Goal: Transaction & Acquisition: Purchase product/service

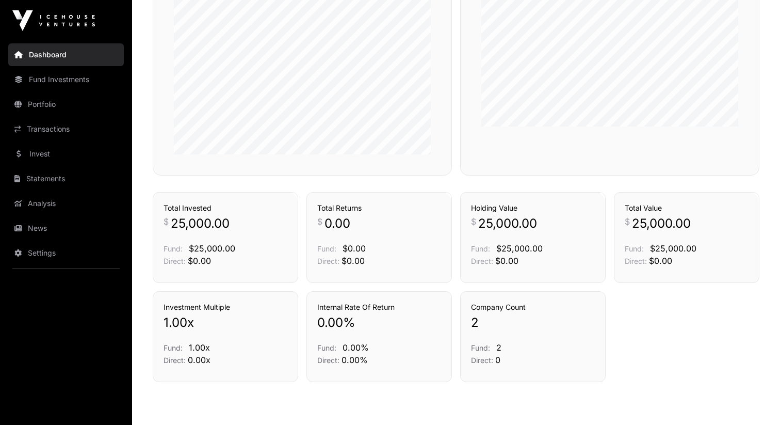
scroll to position [673, 0]
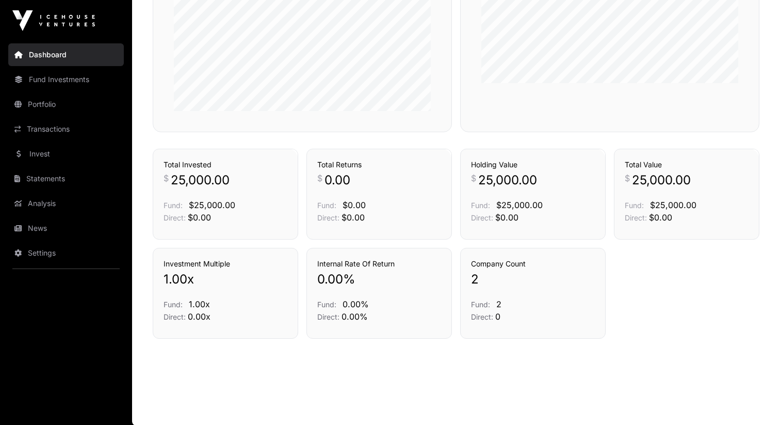
click at [52, 85] on link "Fund Investments" at bounding box center [66, 79] width 116 height 23
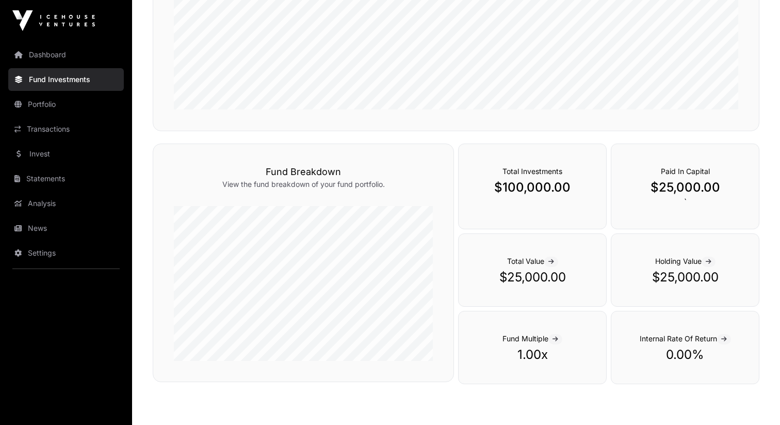
scroll to position [627, 0]
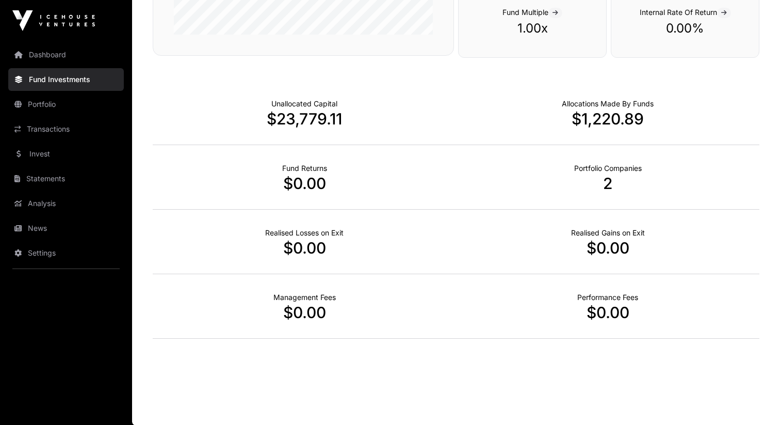
click at [63, 102] on link "Portfolio" at bounding box center [66, 104] width 116 height 23
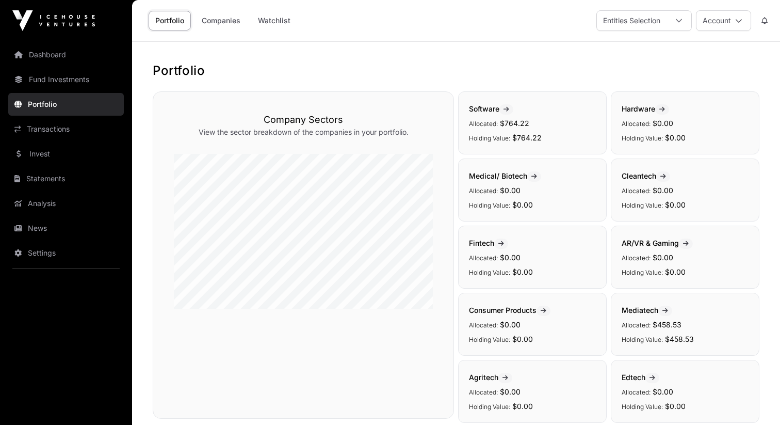
click at [39, 79] on link "Fund Investments" at bounding box center [66, 79] width 116 height 23
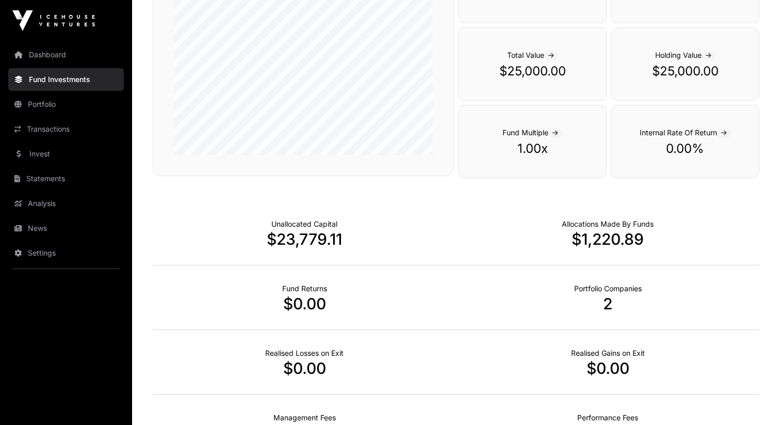
scroll to position [554, 0]
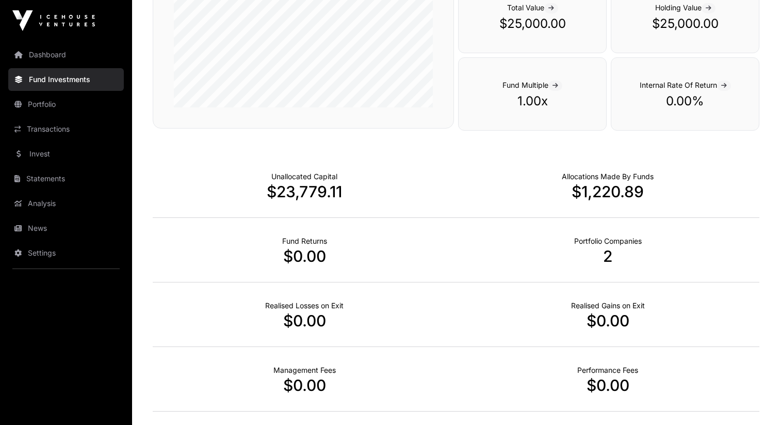
click at [286, 193] on p "$23,779.11" at bounding box center [304, 191] width 303 height 19
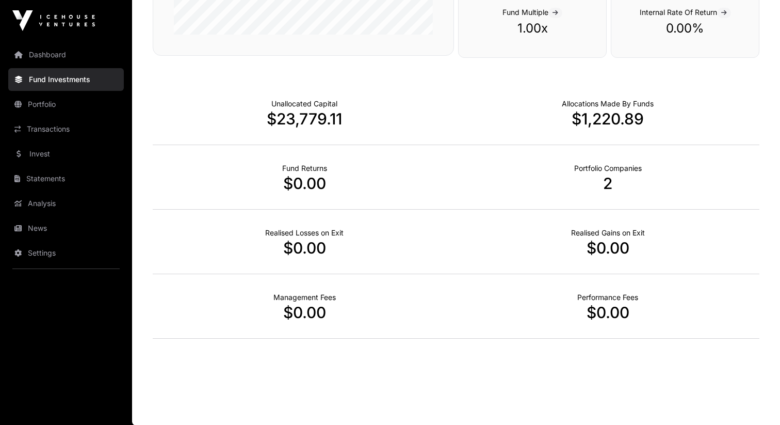
click at [73, 105] on link "Portfolio" at bounding box center [66, 104] width 116 height 23
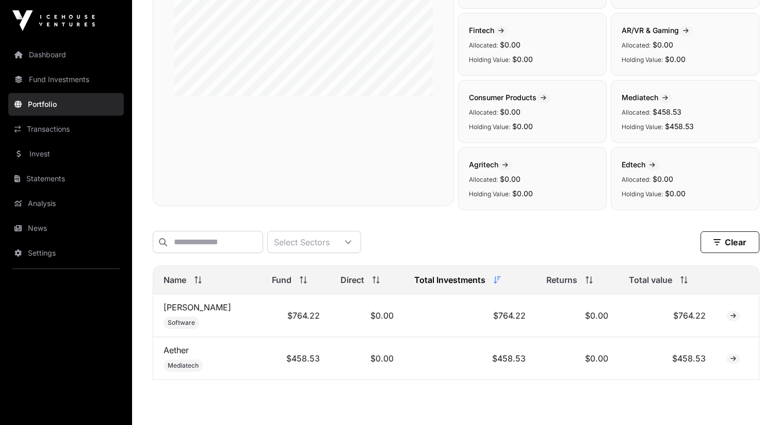
scroll to position [255, 0]
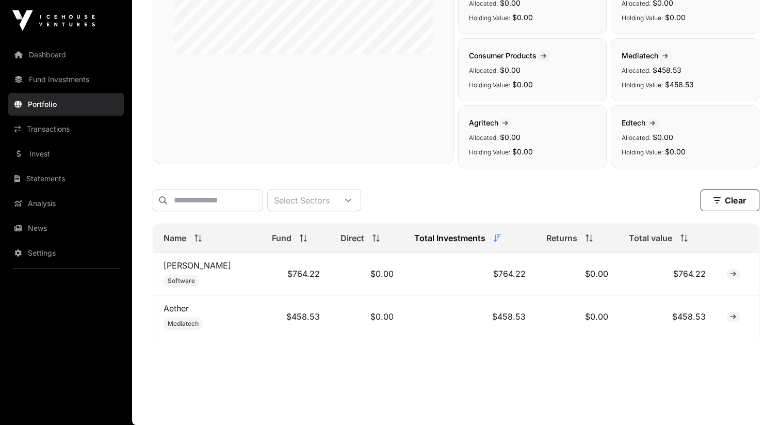
click at [65, 141] on nav "Dashboard Fund Investments Portfolio Transactions Invest Statements Analysis Ne…" at bounding box center [66, 228] width 132 height 375
click at [54, 133] on link "Transactions" at bounding box center [66, 129] width 116 height 23
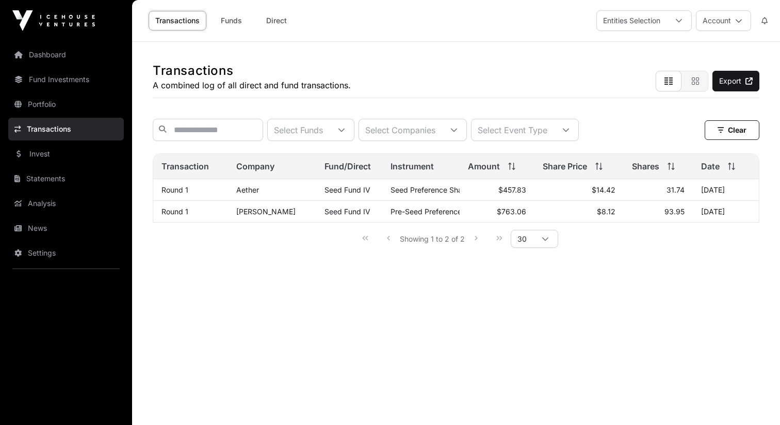
click at [51, 163] on link "Invest" at bounding box center [66, 153] width 116 height 23
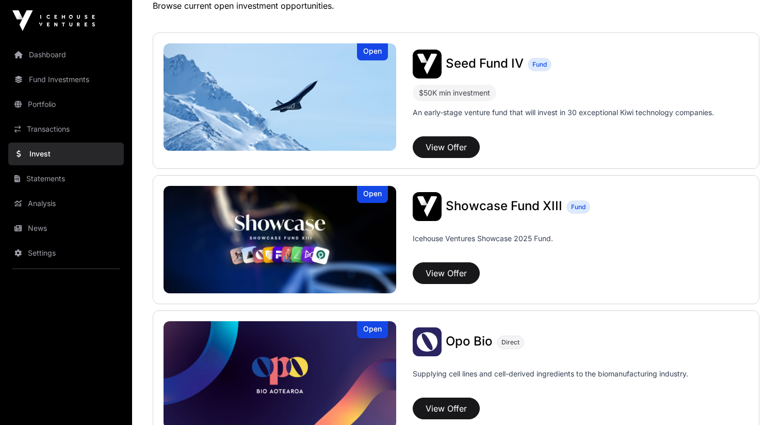
scroll to position [230, 0]
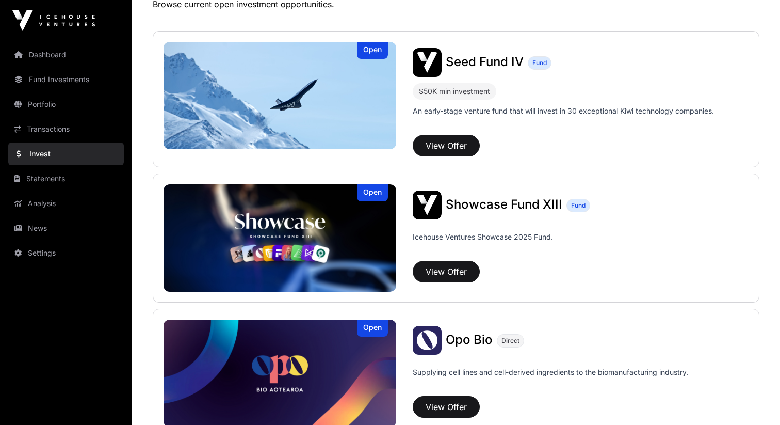
click at [484, 200] on span "Showcase Fund XIII" at bounding box center [504, 204] width 117 height 15
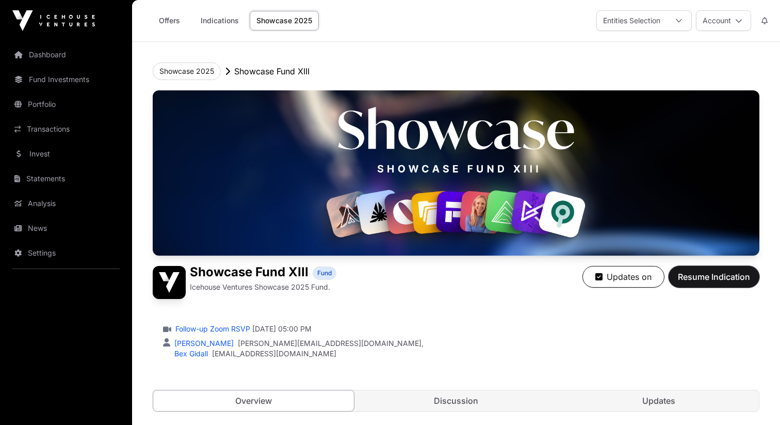
click at [719, 278] on span "Resume Indication" at bounding box center [714, 276] width 72 height 12
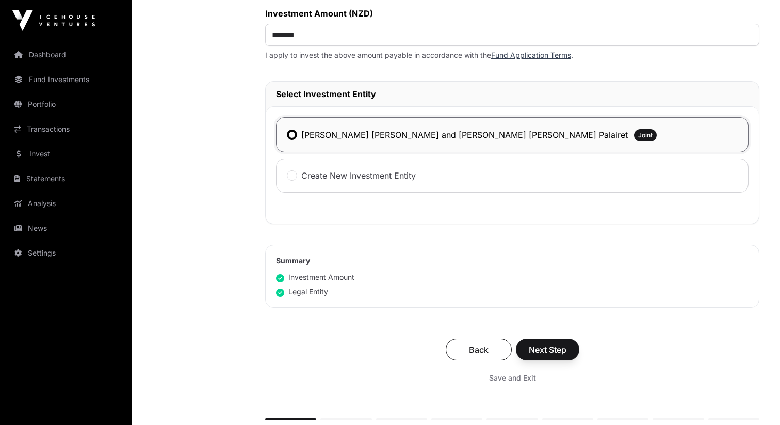
scroll to position [495, 0]
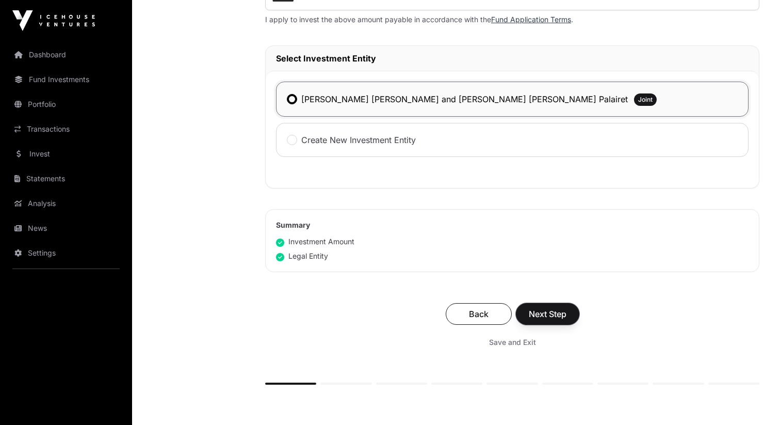
click at [550, 317] on span "Next Step" at bounding box center [548, 314] width 38 height 12
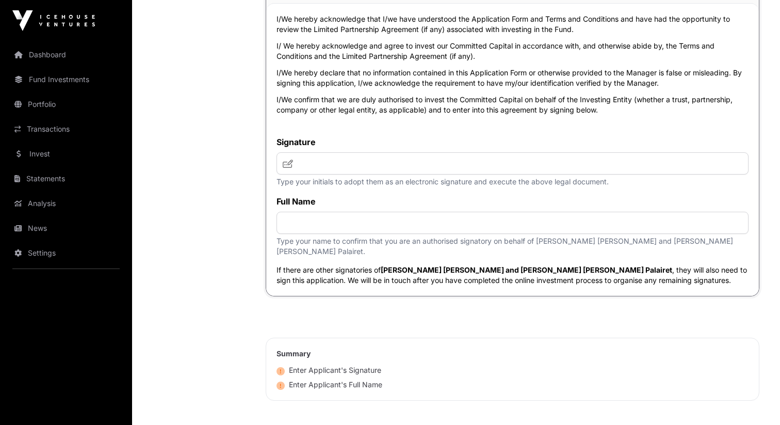
scroll to position [4062, 0]
click at [387, 151] on input "text" at bounding box center [513, 162] width 472 height 22
type input "**********"
click at [382, 216] on input "text" at bounding box center [513, 222] width 472 height 22
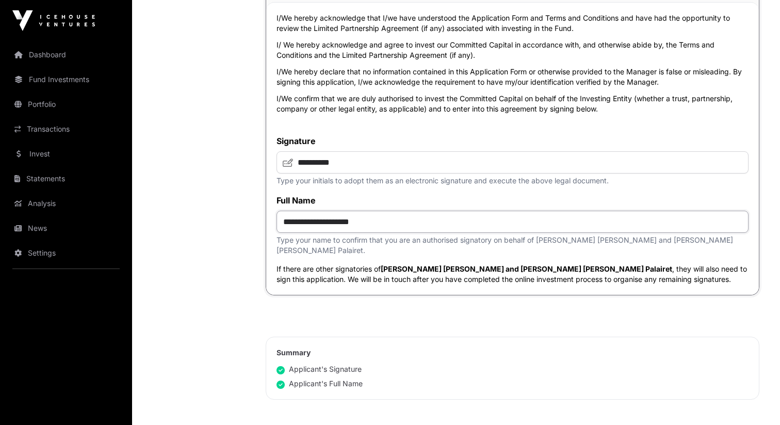
type input "**********"
click at [383, 119] on div "**********" at bounding box center [512, 148] width 493 height 293
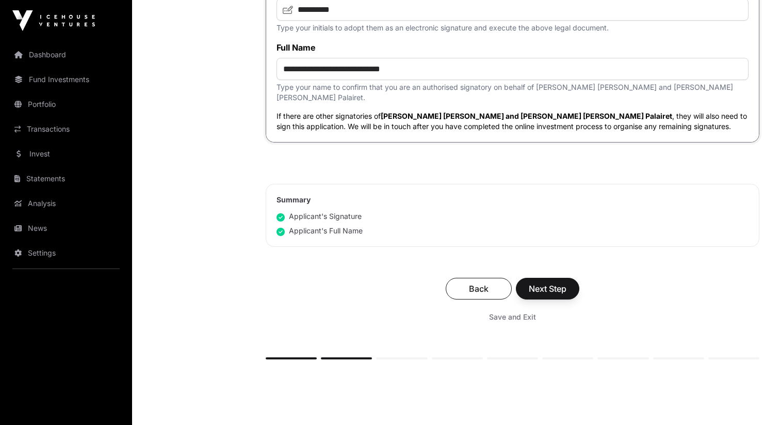
scroll to position [4263, 0]
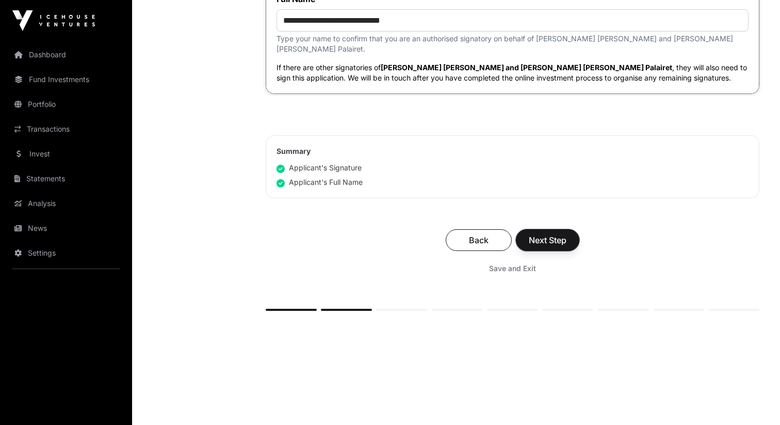
click at [544, 234] on span "Next Step" at bounding box center [548, 240] width 38 height 12
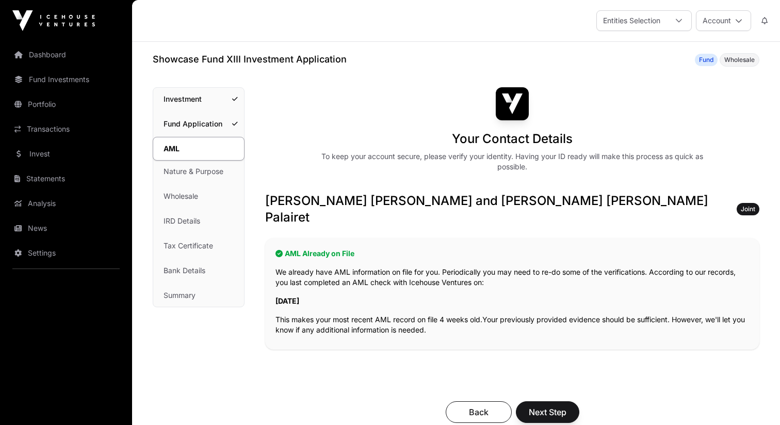
scroll to position [20, 0]
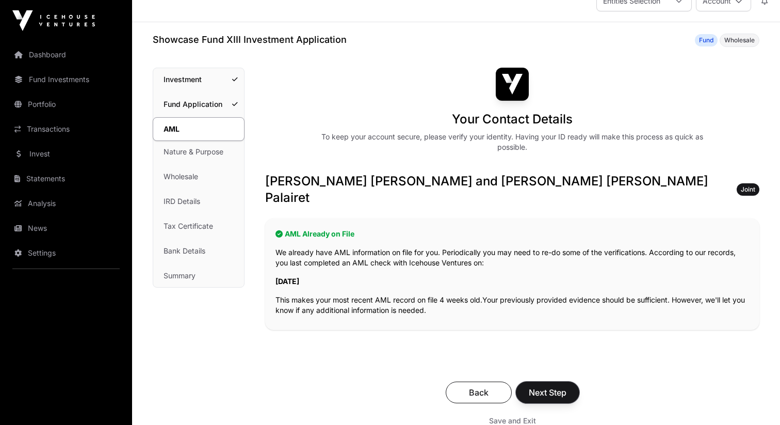
click at [559, 386] on span "Next Step" at bounding box center [548, 392] width 38 height 12
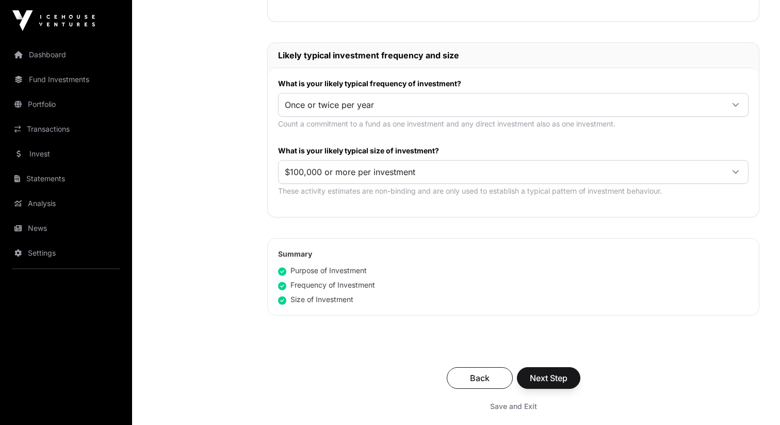
scroll to position [517, 0]
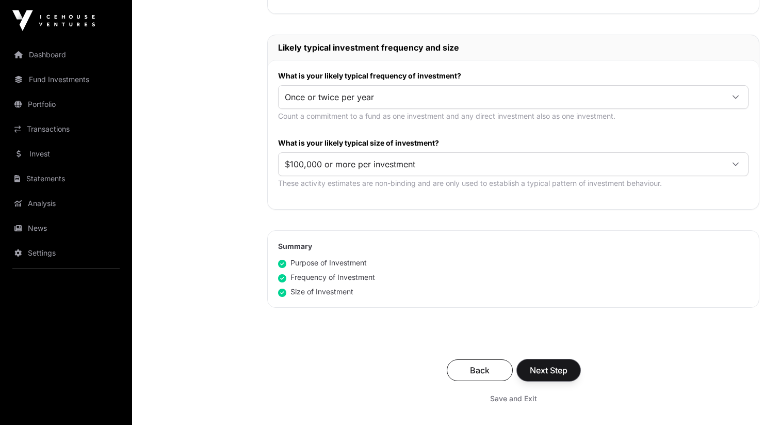
click at [564, 364] on span "Next Step" at bounding box center [549, 370] width 38 height 12
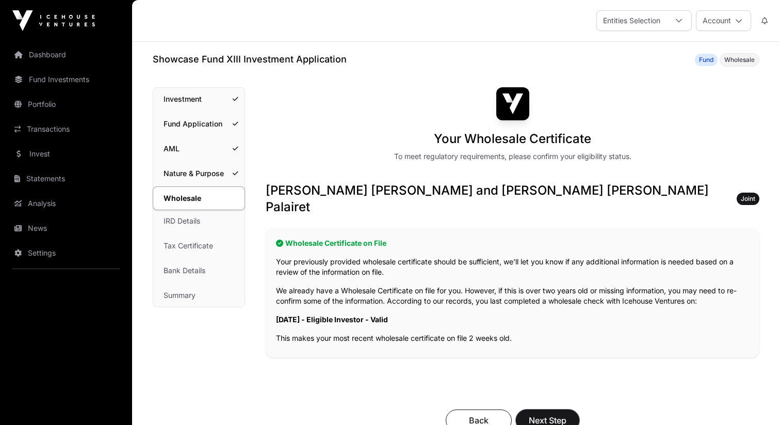
click at [564, 409] on button "Next Step" at bounding box center [547, 420] width 63 height 22
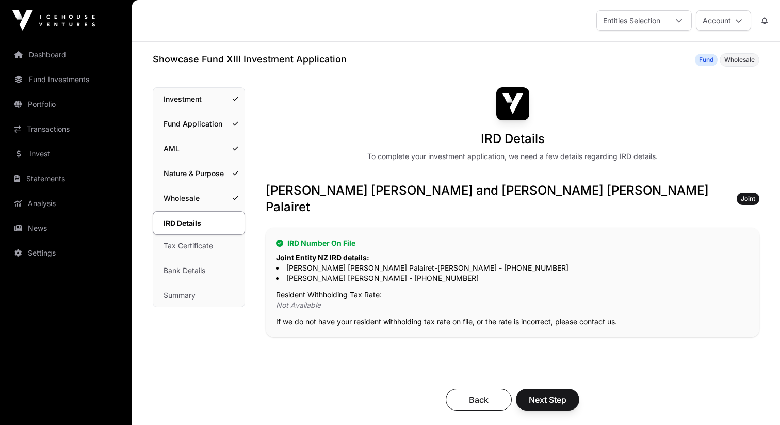
click at [404, 263] on li "[PERSON_NAME] [PERSON_NAME] Palairet-[PERSON_NAME] - [PHONE_NUMBER]" at bounding box center [512, 268] width 473 height 10
click at [410, 273] on li "[PERSON_NAME] [PERSON_NAME] - [PHONE_NUMBER]" at bounding box center [512, 278] width 473 height 10
click at [547, 393] on span "Next Step" at bounding box center [548, 399] width 38 height 12
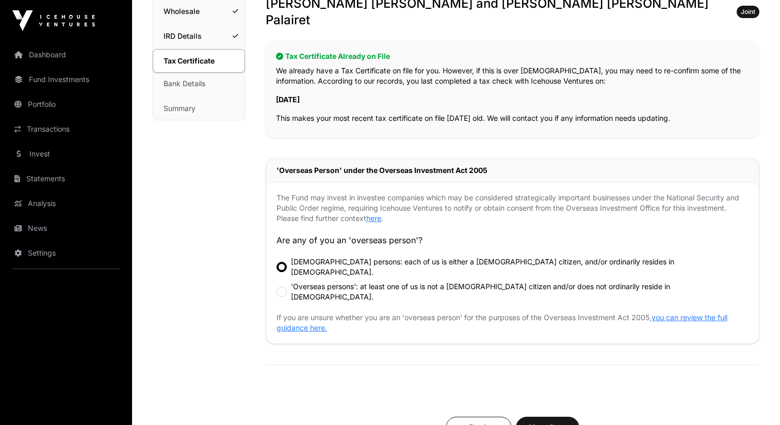
scroll to position [193, 0]
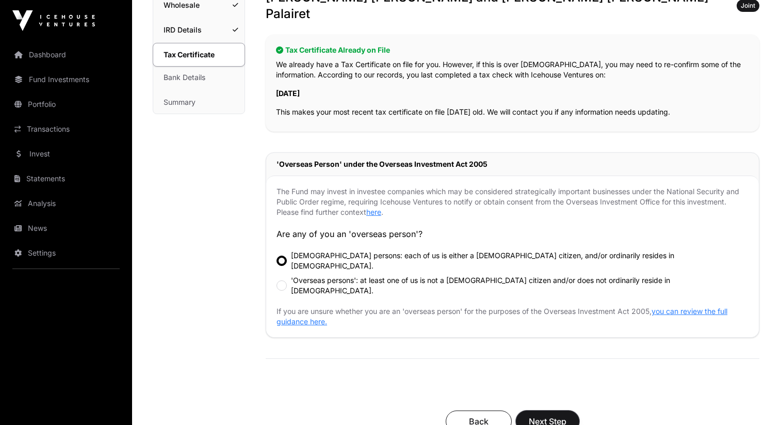
click at [549, 415] on span "Next Step" at bounding box center [548, 421] width 38 height 12
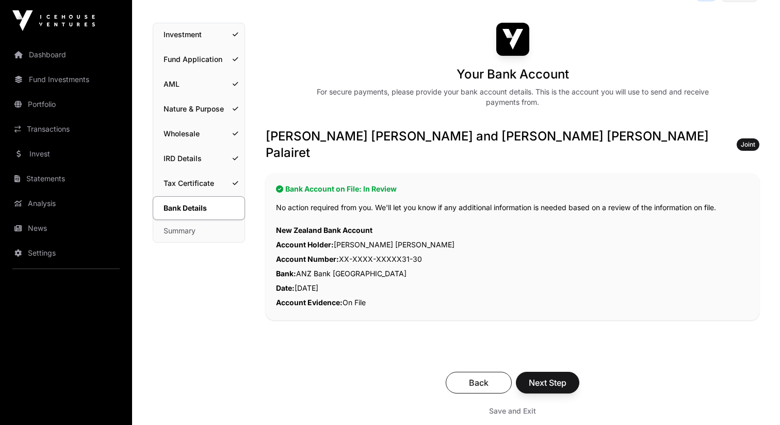
scroll to position [69, 0]
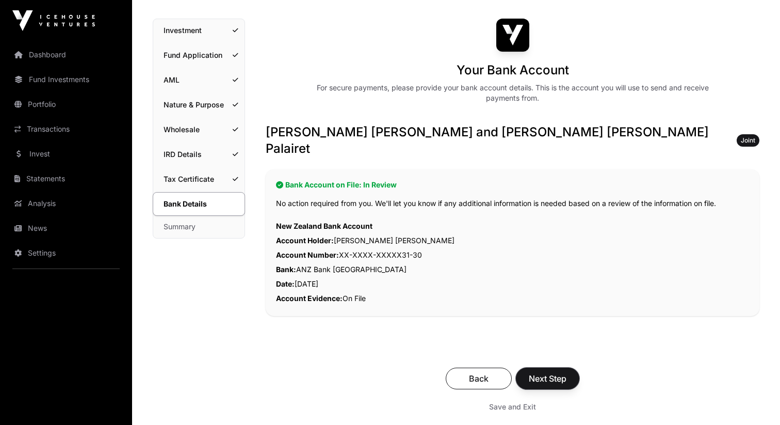
click at [549, 372] on span "Next Step" at bounding box center [548, 378] width 38 height 12
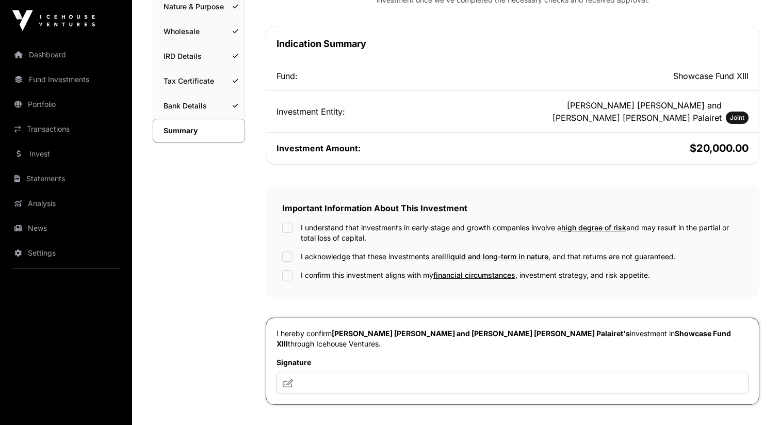
scroll to position [170, 0]
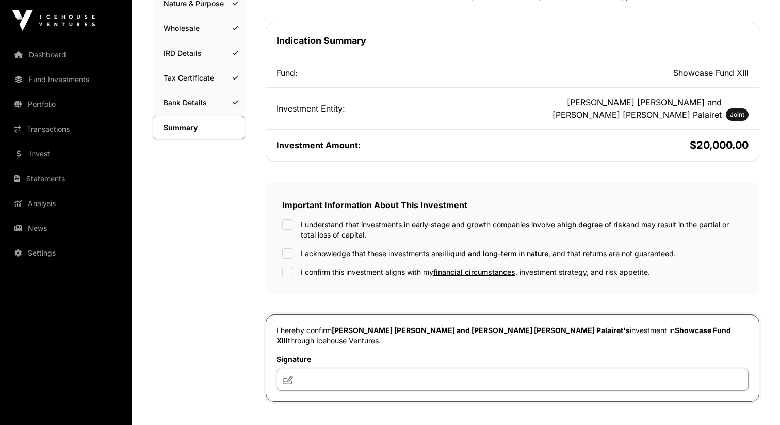
click at [349, 373] on input "text" at bounding box center [513, 379] width 472 height 22
type input "**********"
click at [298, 227] on div "I understand that investments in early-stage and growth companies involve a hig…" at bounding box center [512, 229] width 461 height 21
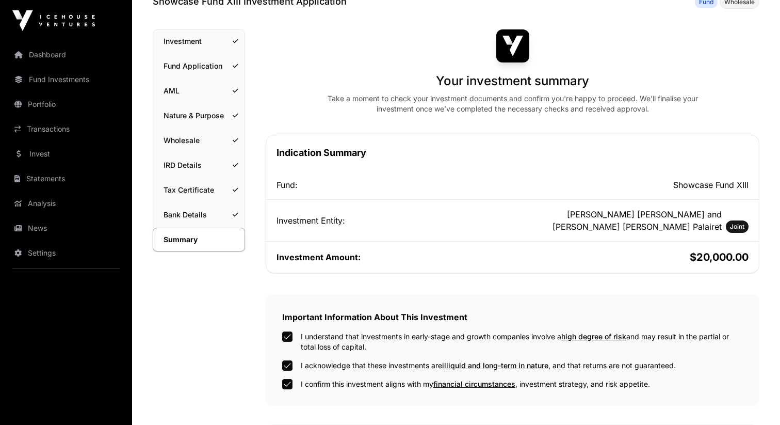
scroll to position [372, 0]
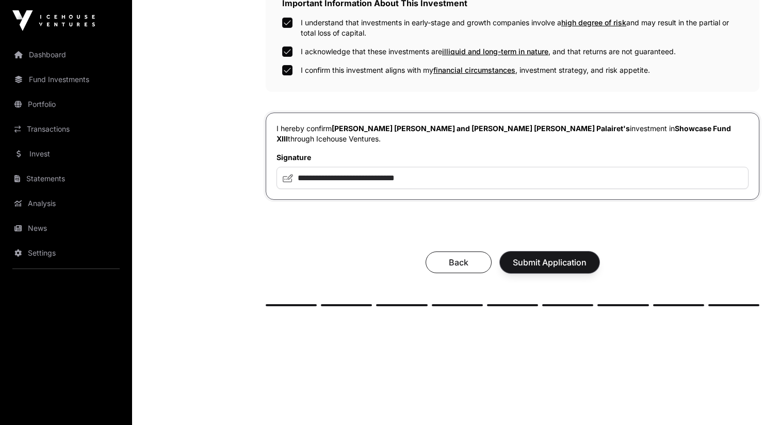
click at [535, 256] on span "Submit Application" at bounding box center [550, 262] width 74 height 12
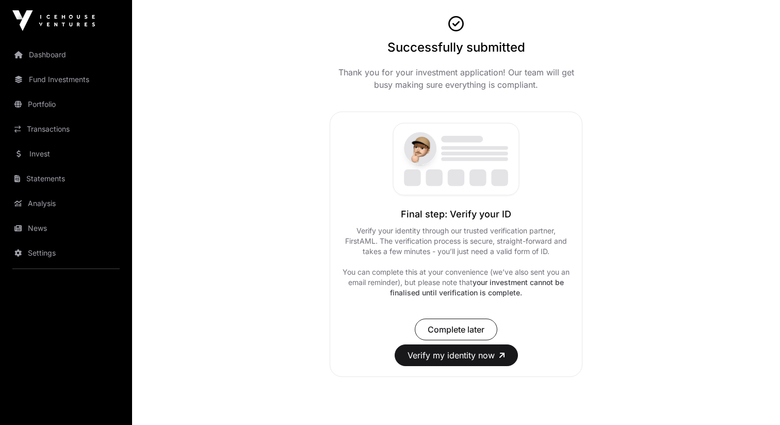
scroll to position [70, 0]
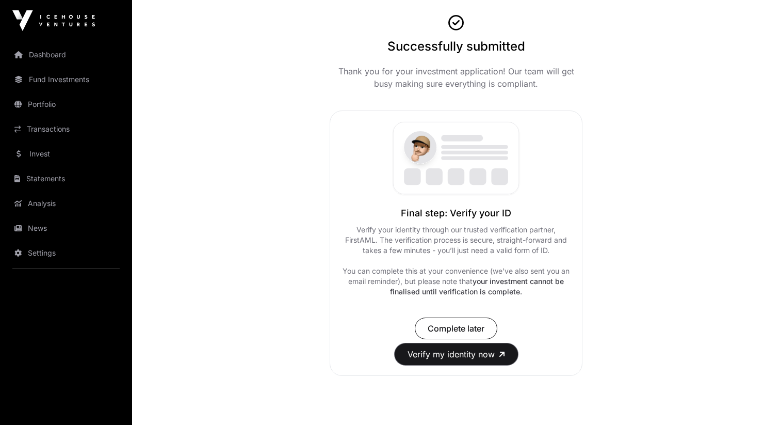
click at [472, 355] on button "Verify my identity now" at bounding box center [456, 354] width 123 height 22
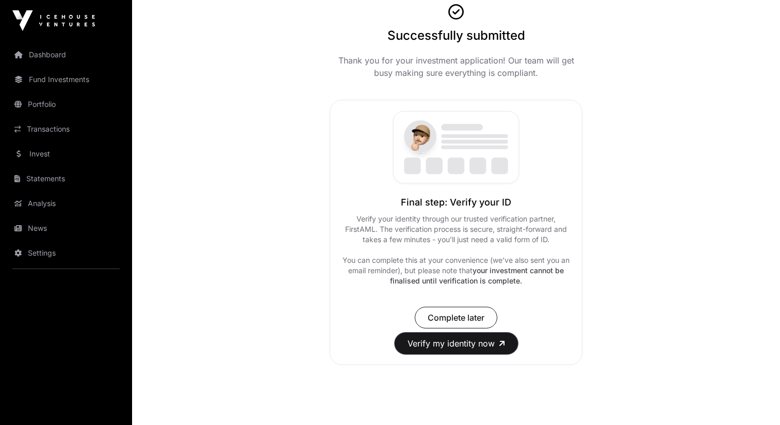
scroll to position [86, 0]
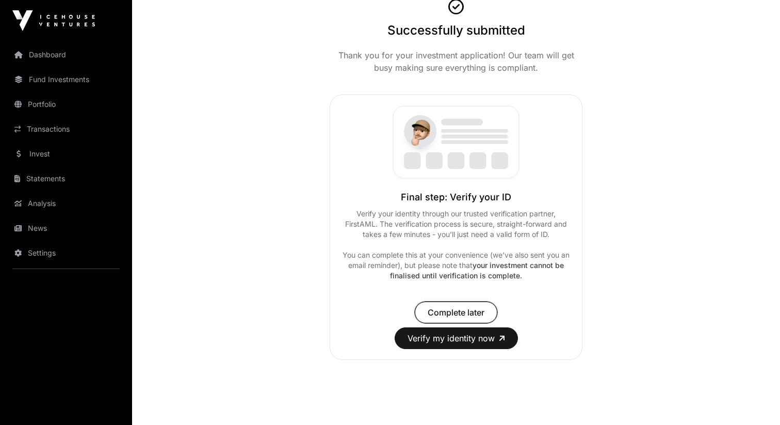
click at [466, 309] on span "Complete later" at bounding box center [456, 312] width 57 height 12
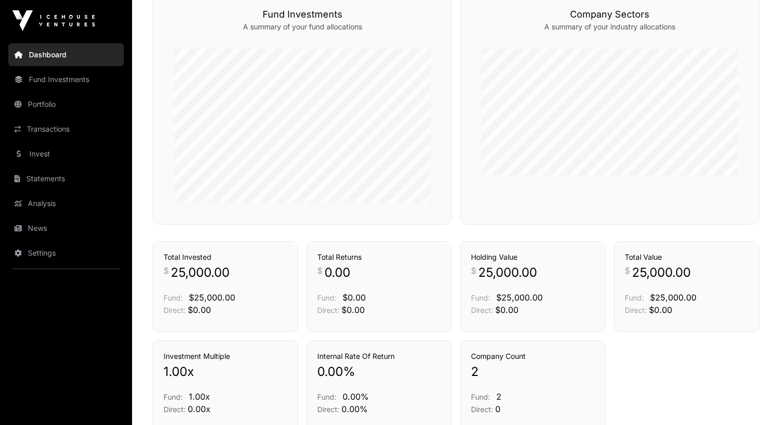
scroll to position [673, 0]
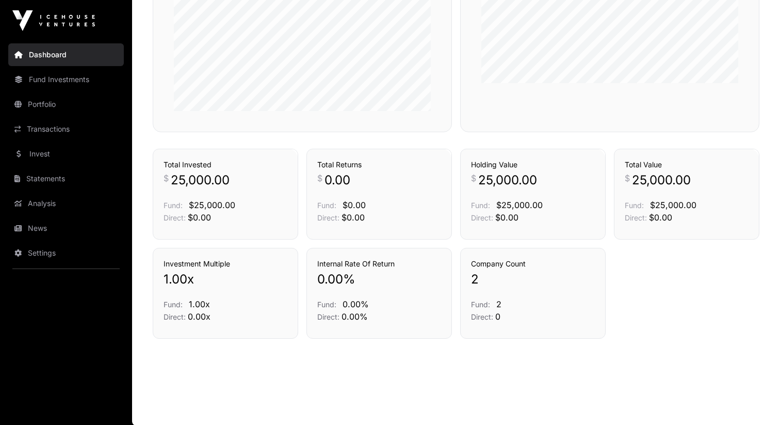
click at [57, 89] on link "Fund Investments" at bounding box center [66, 79] width 116 height 23
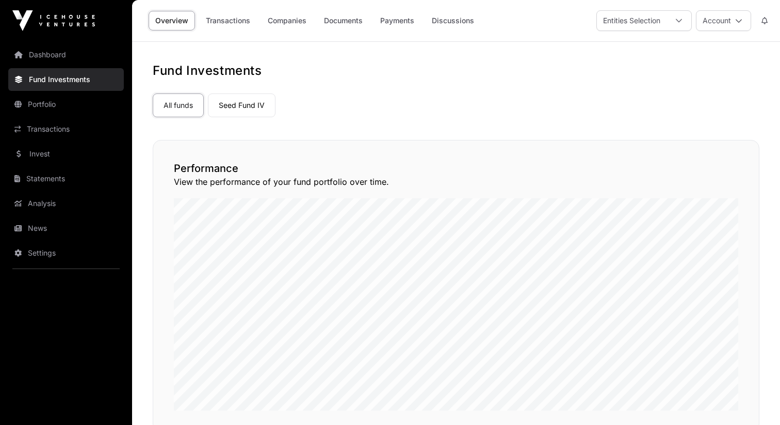
click at [56, 56] on link "Dashboard" at bounding box center [66, 54] width 116 height 23
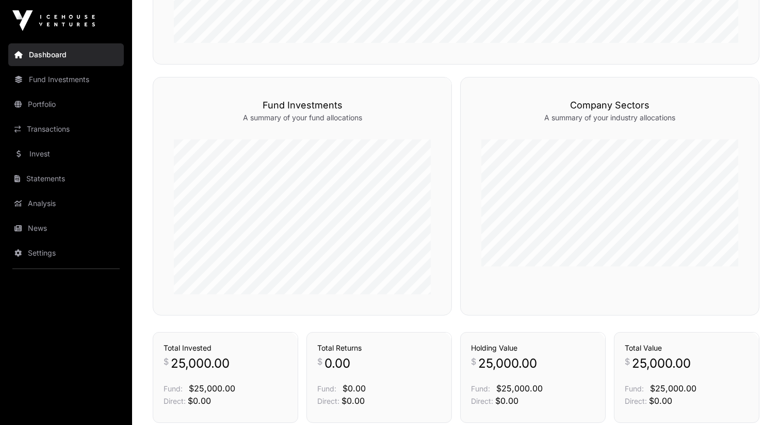
scroll to position [447, 0]
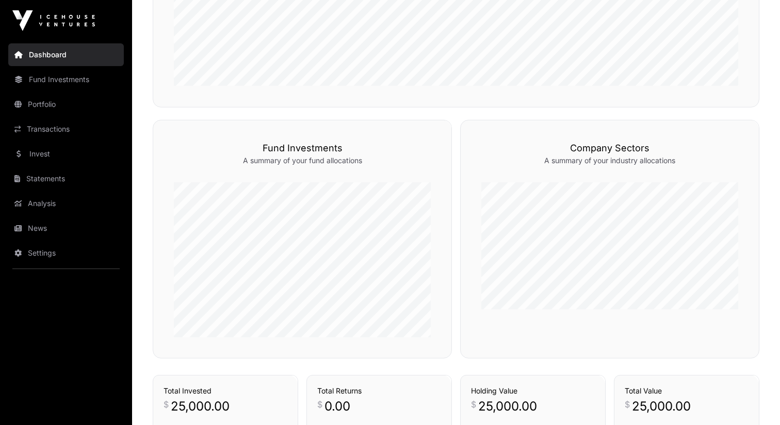
click at [67, 71] on link "Fund Investments" at bounding box center [66, 79] width 116 height 23
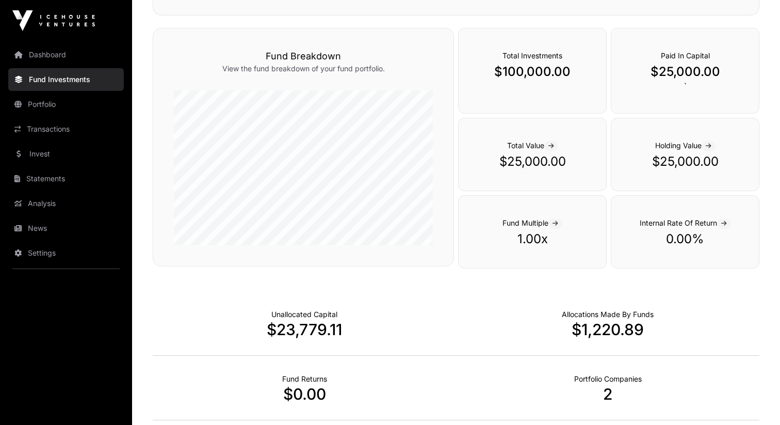
scroll to position [627, 0]
